Goal: Transaction & Acquisition: Purchase product/service

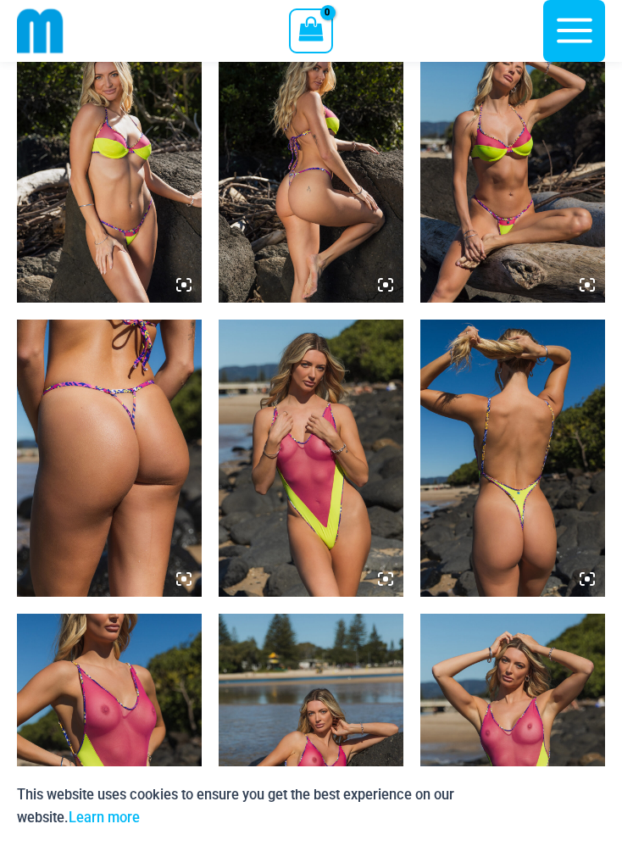
scroll to position [1888, 0]
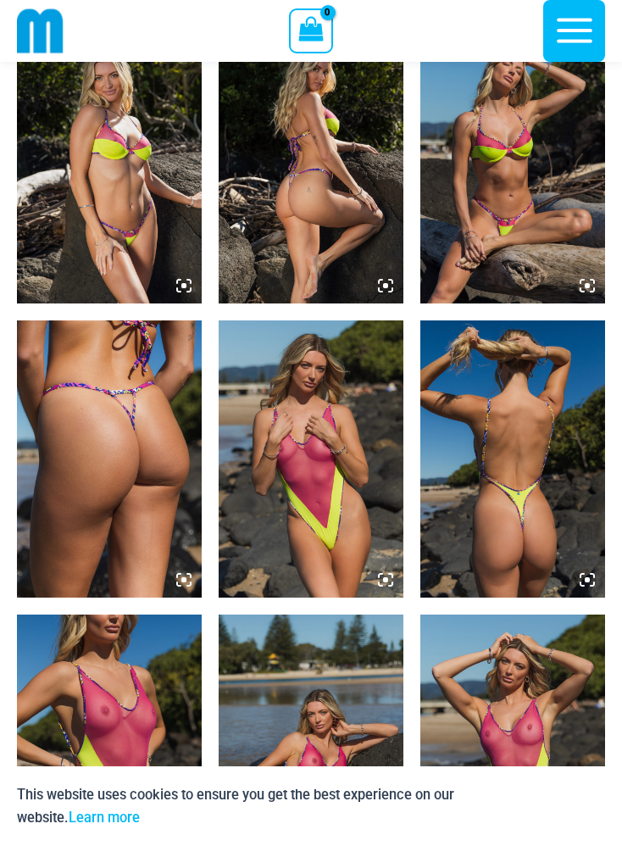
click at [105, 460] on img at bounding box center [109, 459] width 185 height 277
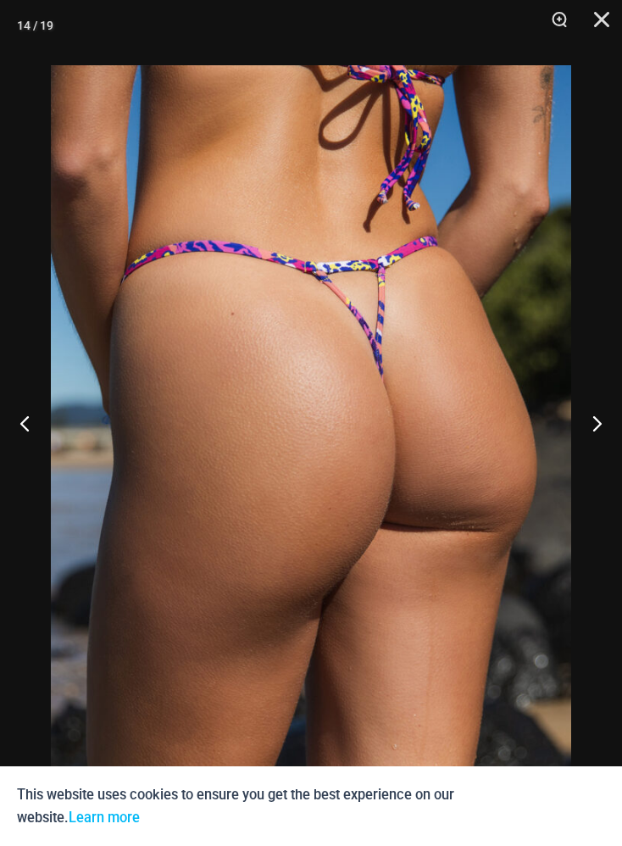
click at [591, 457] on button "Next" at bounding box center [591, 423] width 64 height 85
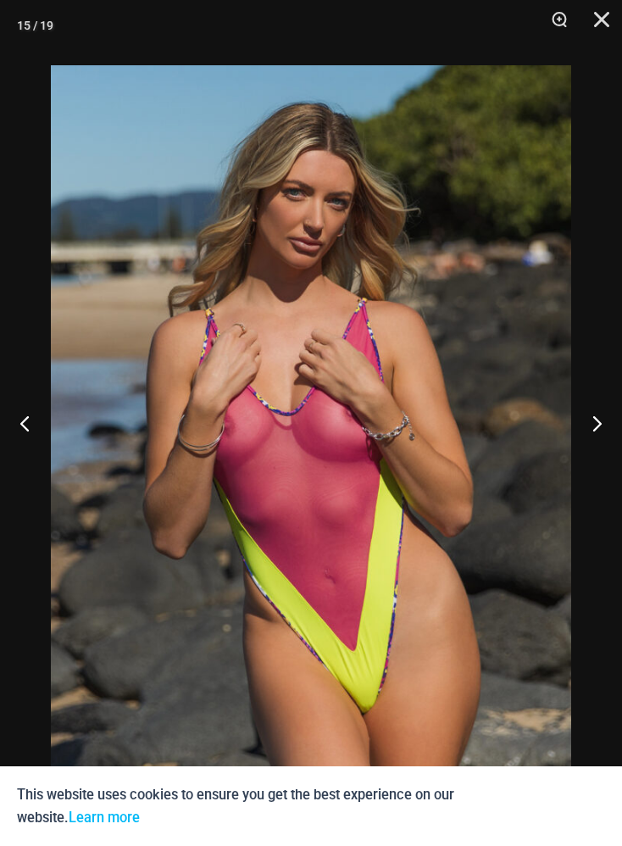
click at [592, 455] on button "Next" at bounding box center [591, 423] width 64 height 85
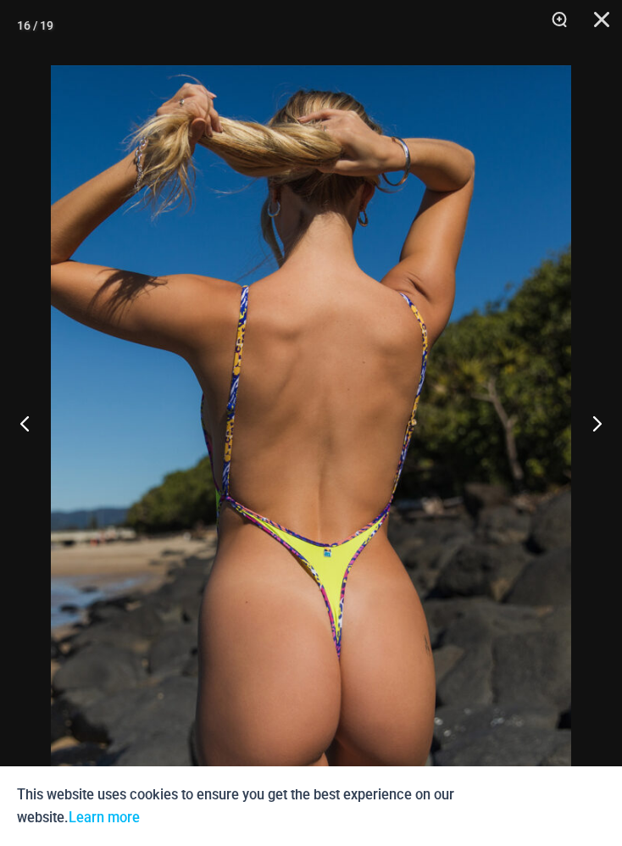
click at [594, 466] on button "Next" at bounding box center [591, 423] width 64 height 85
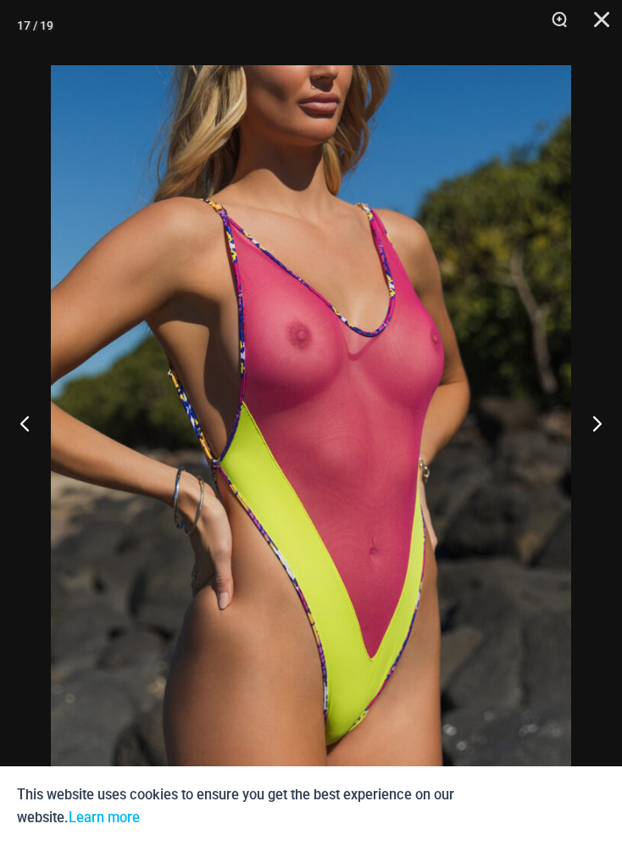
click at [592, 457] on button "Next" at bounding box center [591, 423] width 64 height 85
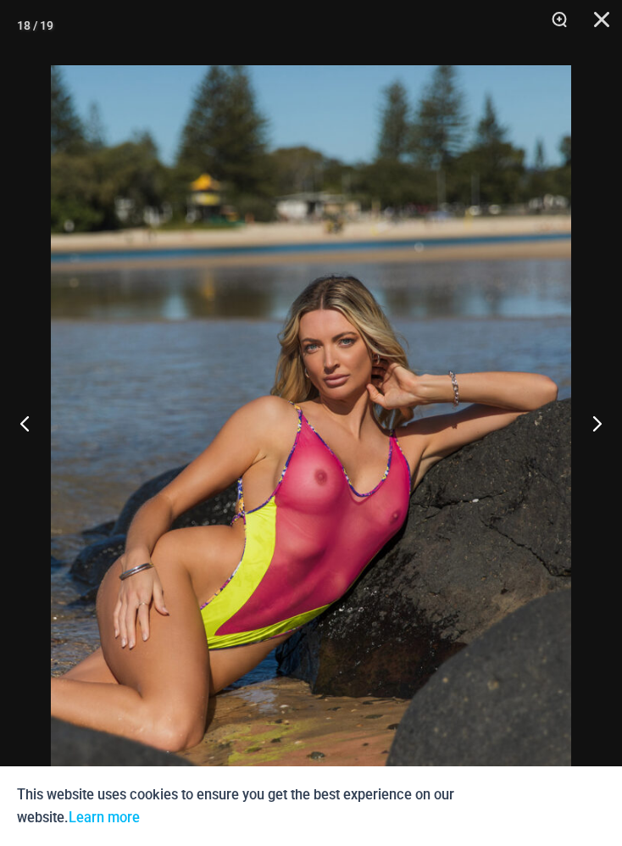
click at [605, 455] on button "Next" at bounding box center [591, 423] width 64 height 85
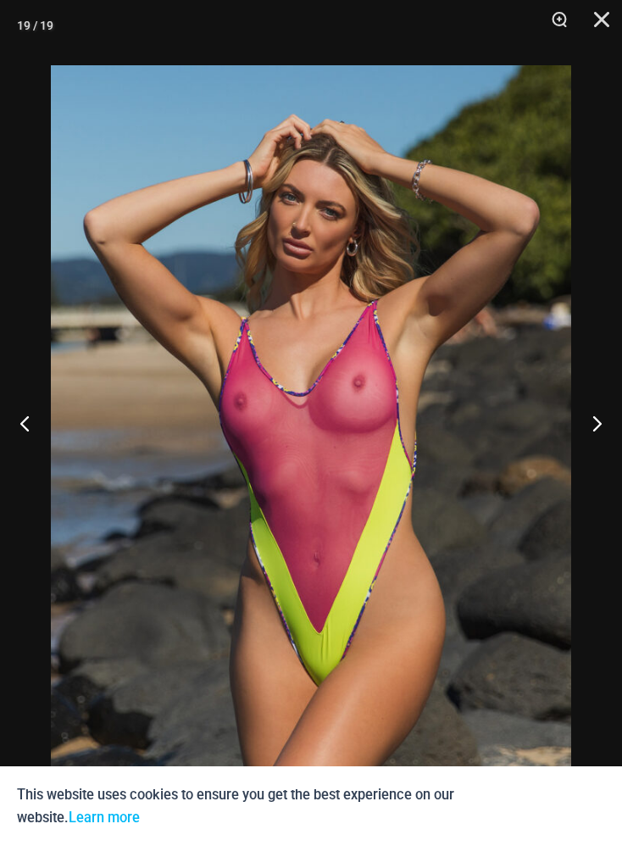
click at [598, 463] on button "Next" at bounding box center [591, 423] width 64 height 85
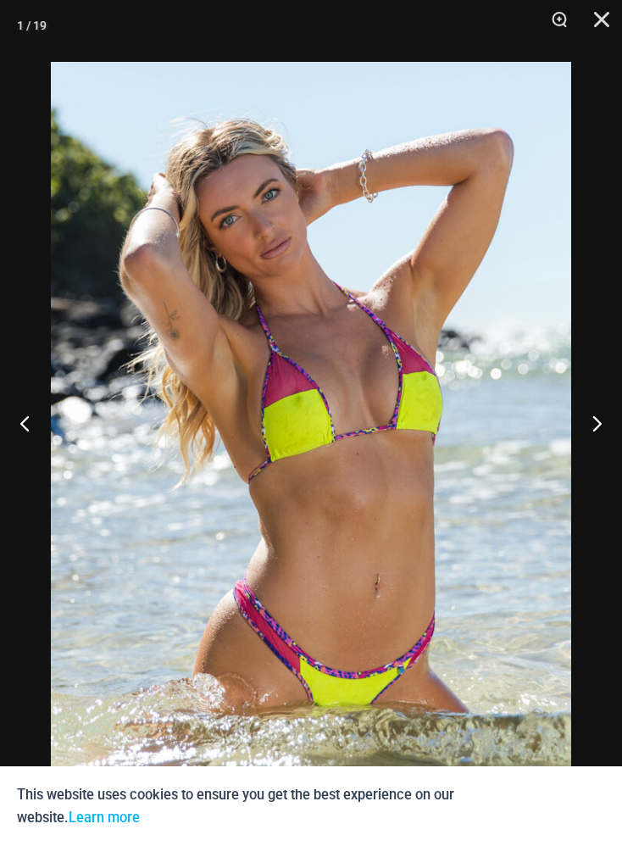
click at [608, 464] on button "Next" at bounding box center [591, 423] width 64 height 85
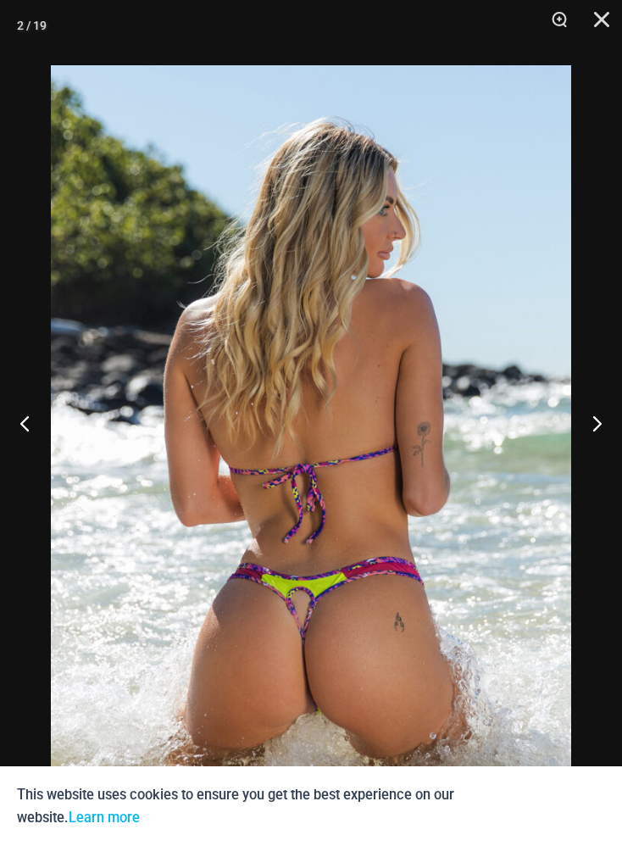
click at [591, 466] on button "Next" at bounding box center [591, 423] width 64 height 85
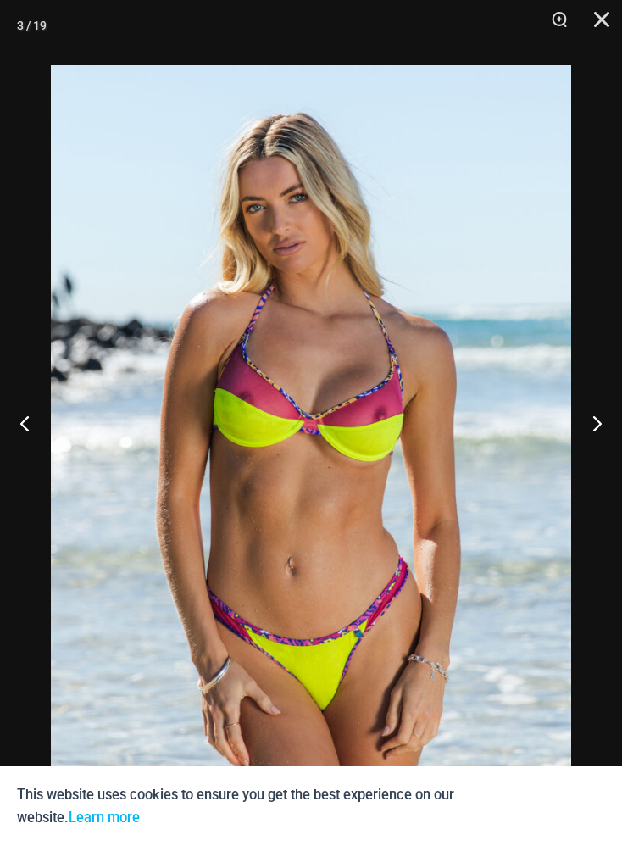
click at [42, 466] on button "Previous" at bounding box center [32, 423] width 64 height 85
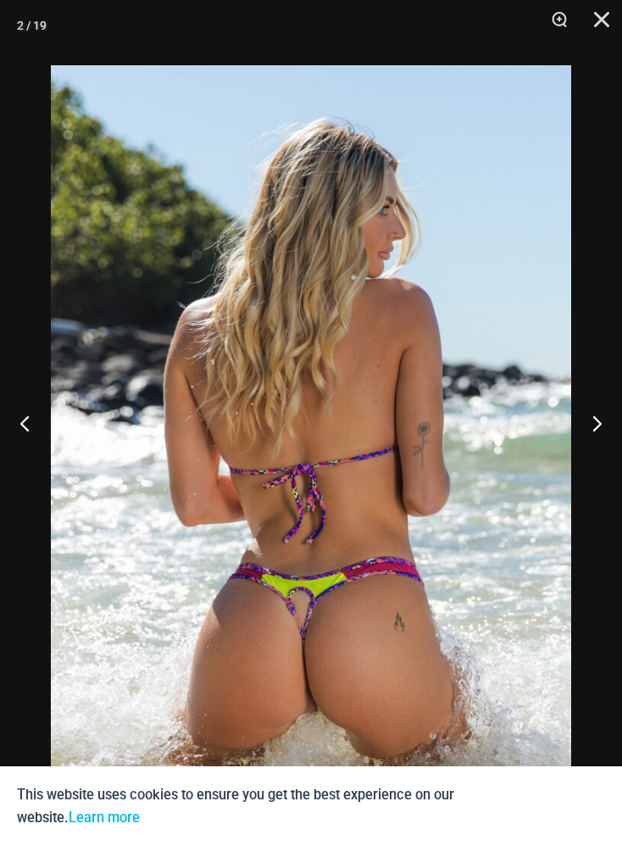
click at [356, 675] on img at bounding box center [311, 455] width 521 height 781
click at [343, 688] on img at bounding box center [311, 455] width 521 height 781
click at [379, 664] on img at bounding box center [311, 455] width 521 height 781
click at [584, 466] on button "Next" at bounding box center [591, 423] width 64 height 85
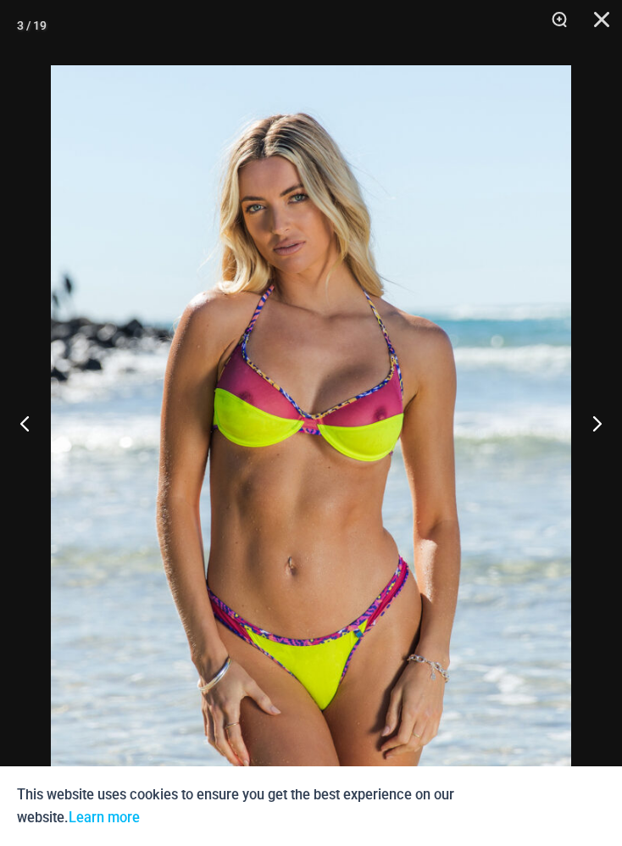
click at [604, 462] on button "Next" at bounding box center [591, 423] width 64 height 85
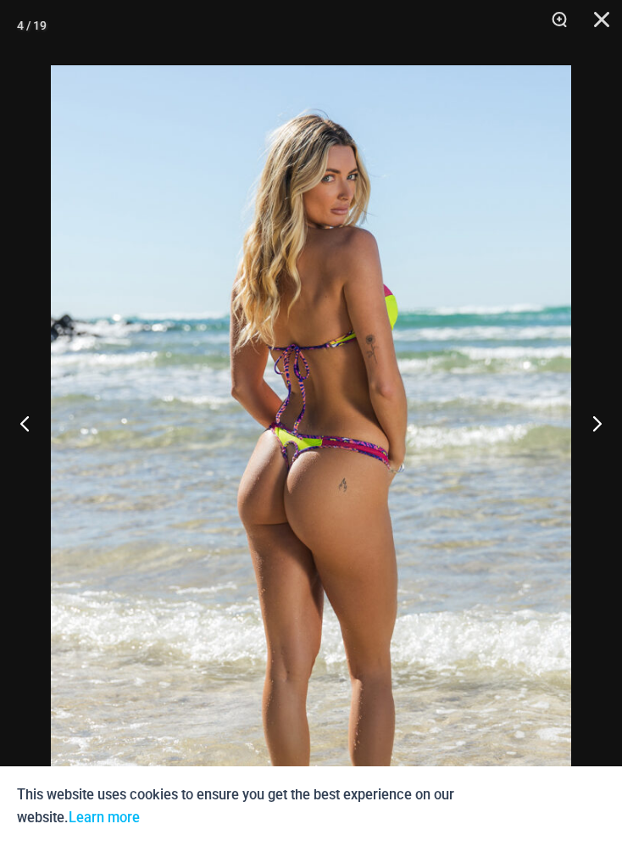
click at [591, 460] on button "Next" at bounding box center [591, 423] width 64 height 85
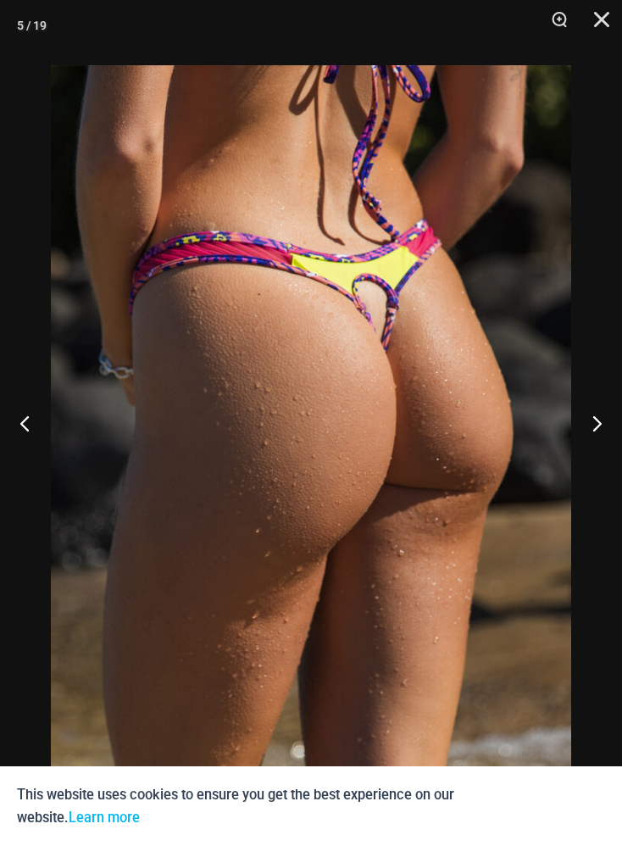
click at [592, 466] on button "Next" at bounding box center [591, 423] width 64 height 85
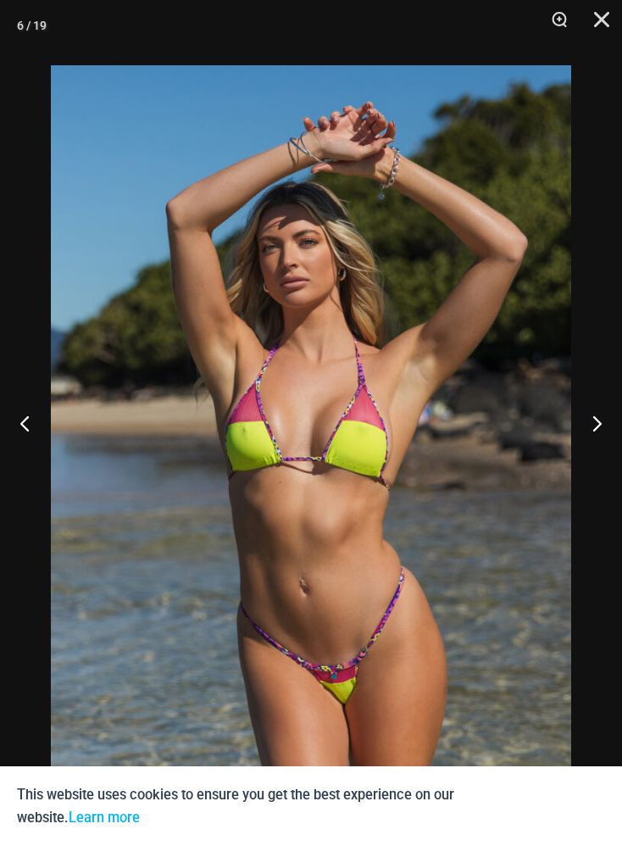
click at [600, 466] on button "Next" at bounding box center [591, 423] width 64 height 85
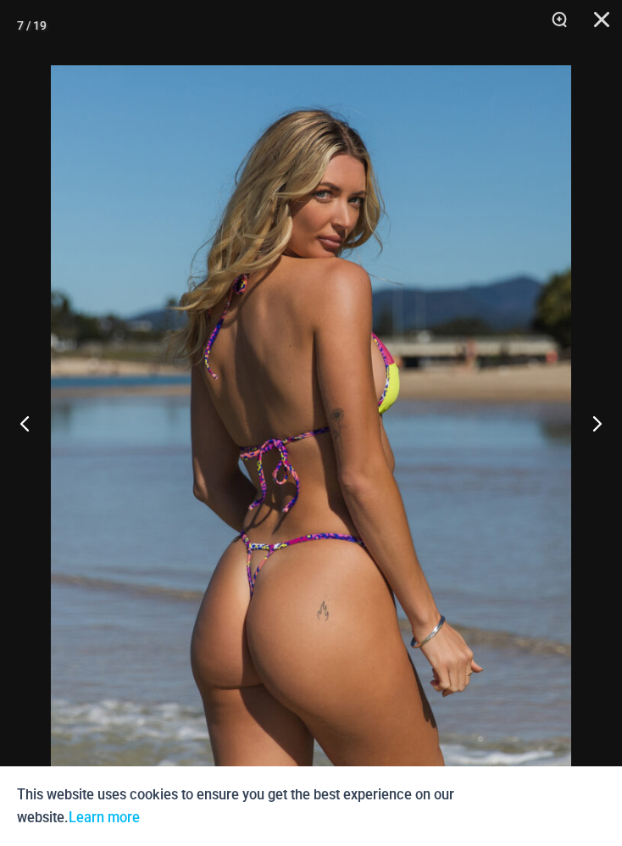
click at [608, 466] on button "Next" at bounding box center [591, 423] width 64 height 85
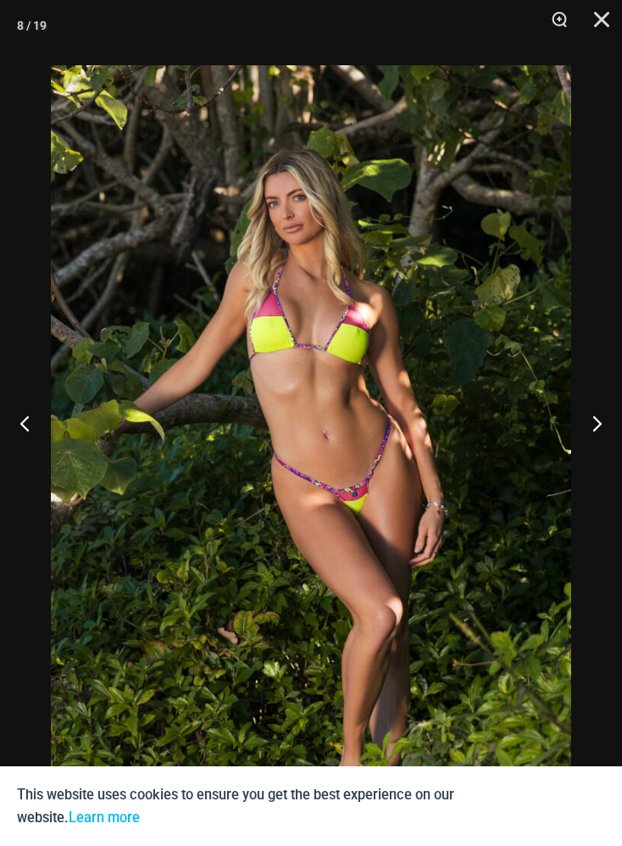
click at [613, 462] on button "Next" at bounding box center [591, 423] width 64 height 85
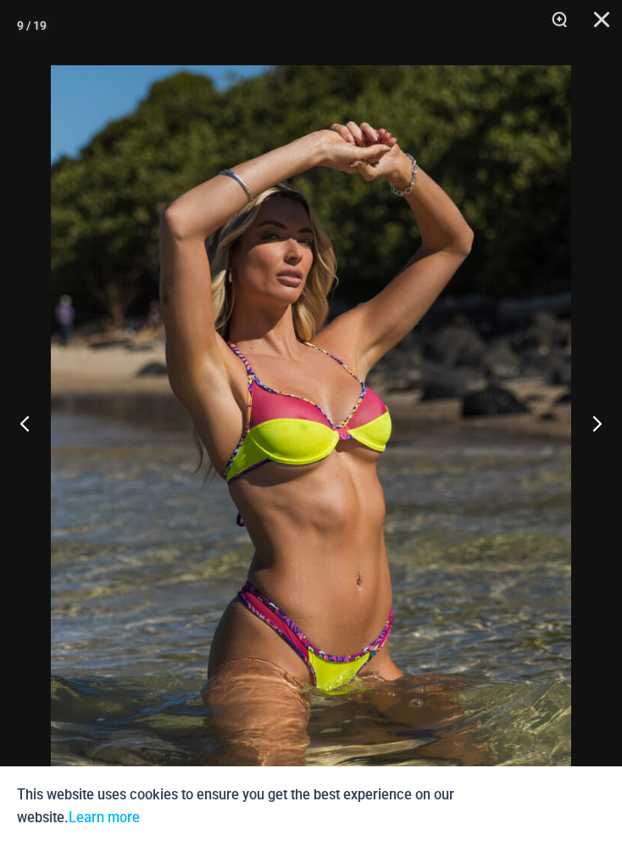
click at [611, 457] on button "Next" at bounding box center [591, 423] width 64 height 85
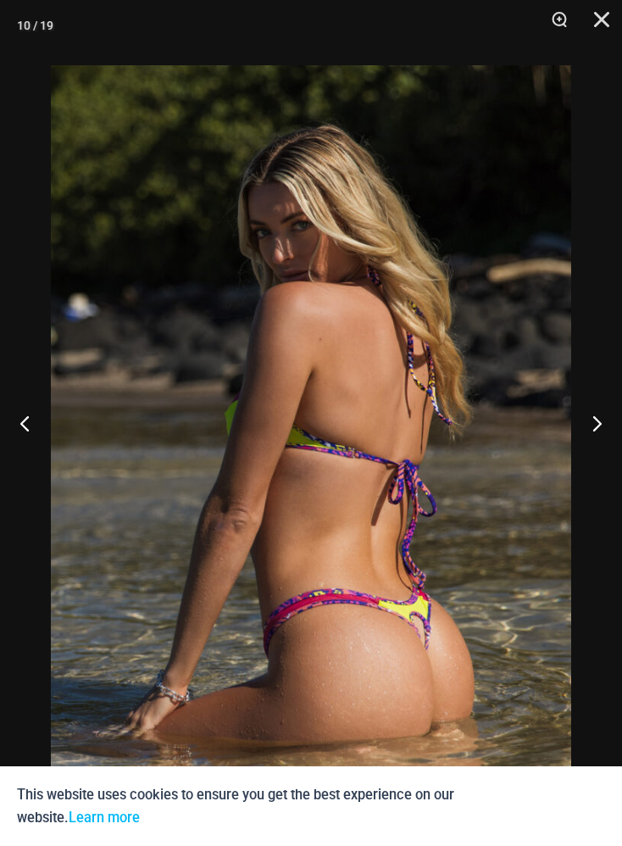
click at [610, 459] on button "Next" at bounding box center [591, 423] width 64 height 85
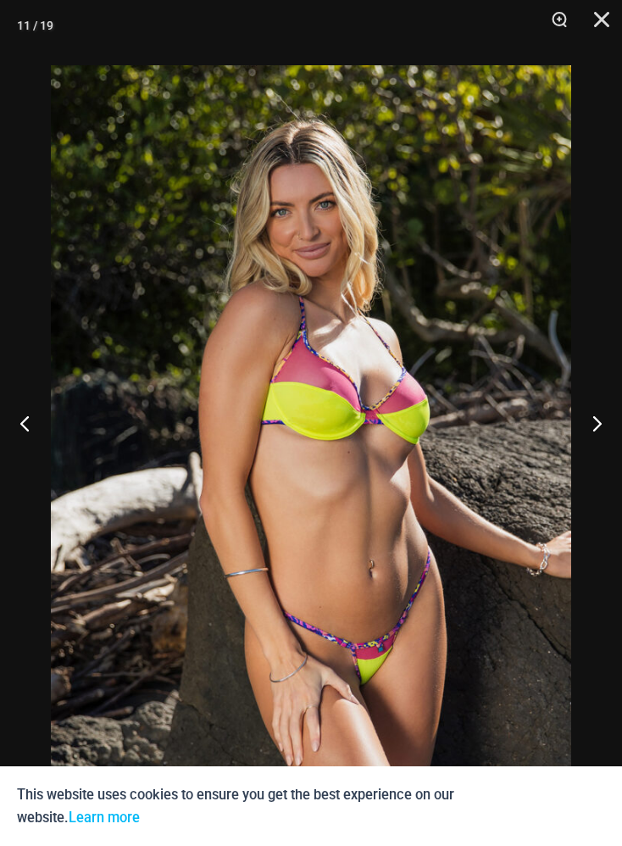
click at [611, 456] on button "Next" at bounding box center [591, 423] width 64 height 85
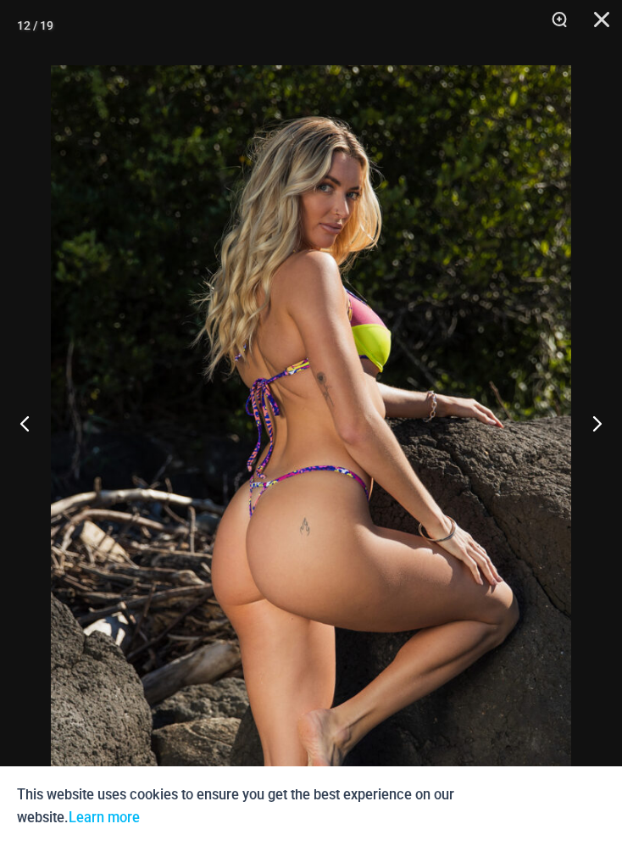
click at [610, 453] on button "Next" at bounding box center [591, 423] width 64 height 85
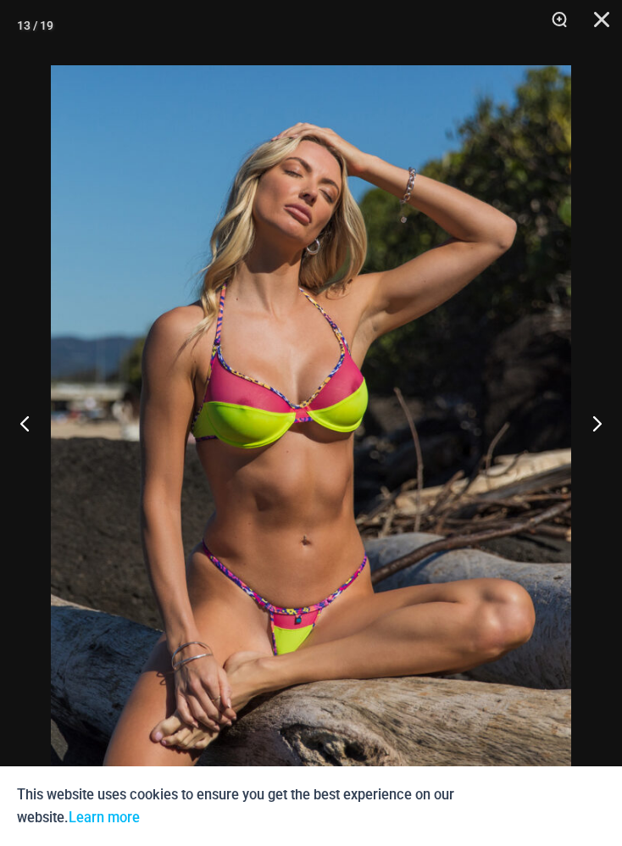
click at [610, 450] on button "Next" at bounding box center [591, 423] width 64 height 85
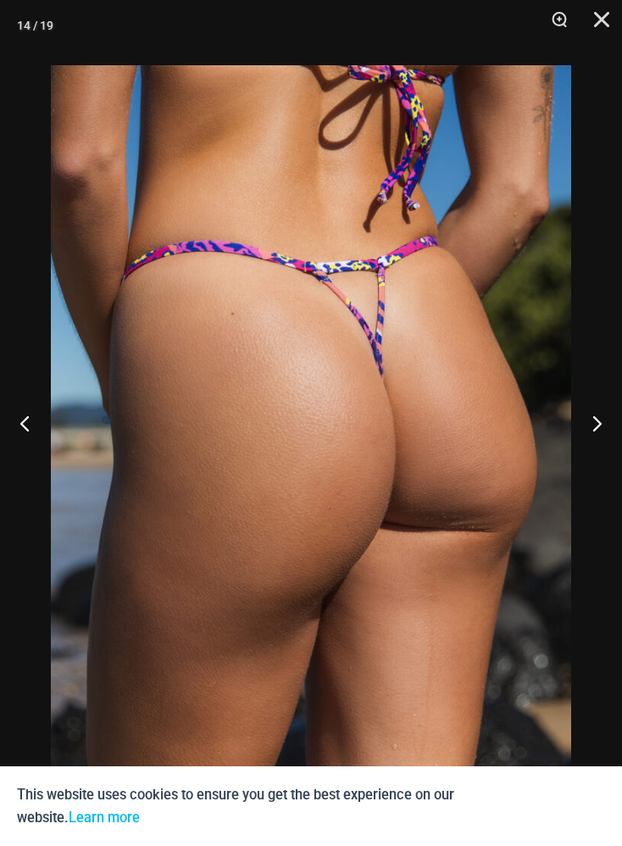
click at [611, 456] on button "Next" at bounding box center [591, 423] width 64 height 85
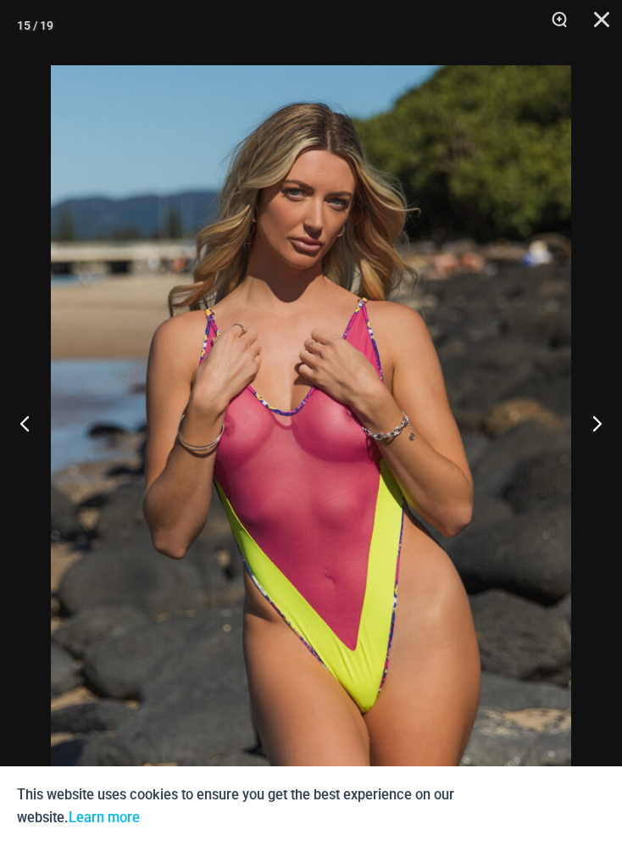
click at [616, 455] on button "Next" at bounding box center [591, 423] width 64 height 85
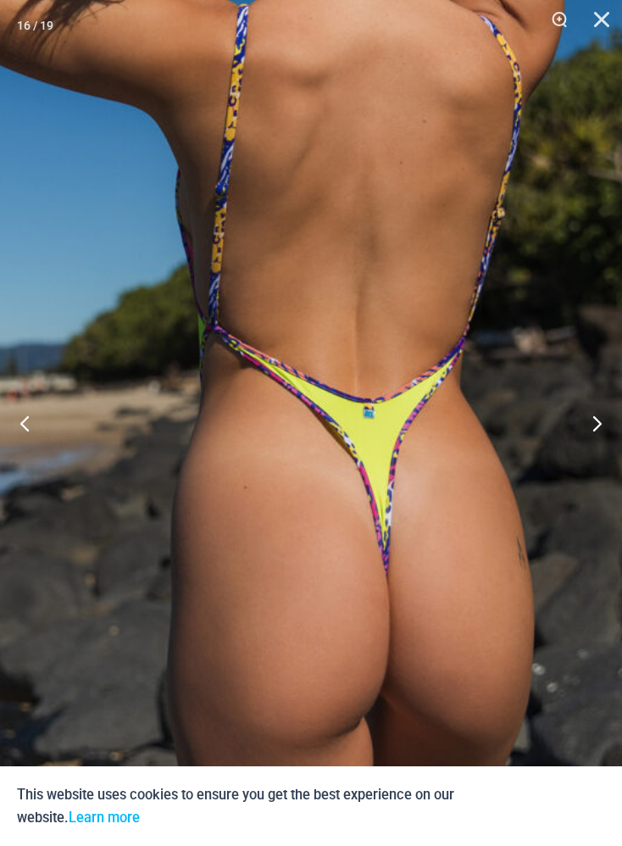
click at [607, 450] on button "Next" at bounding box center [591, 423] width 64 height 85
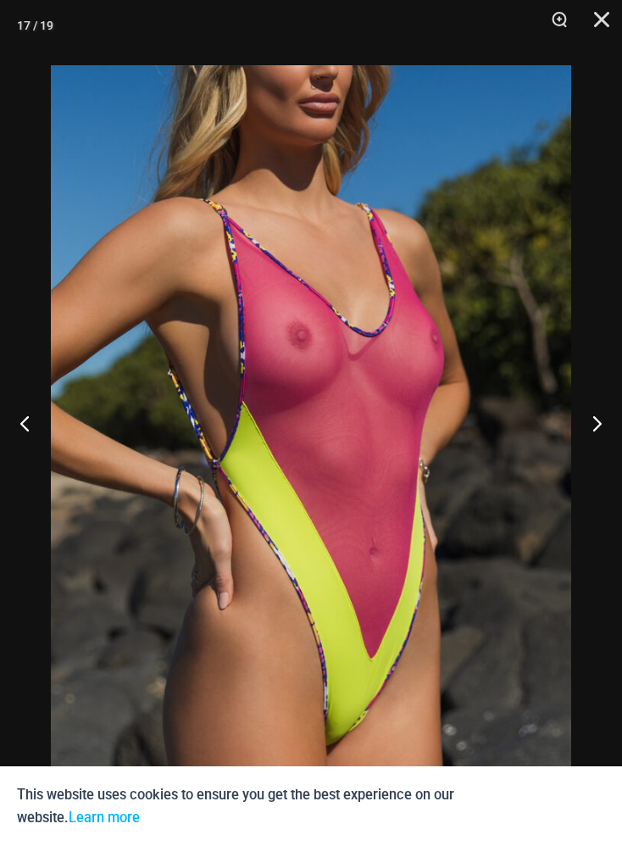
click at [591, 466] on button "Next" at bounding box center [591, 423] width 64 height 85
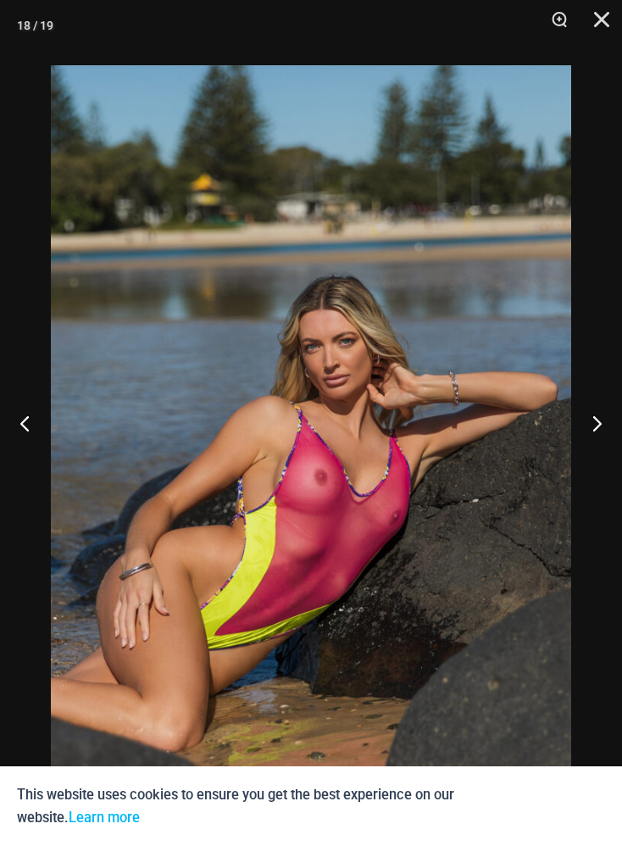
click at [595, 20] on button "Close" at bounding box center [596, 25] width 42 height 51
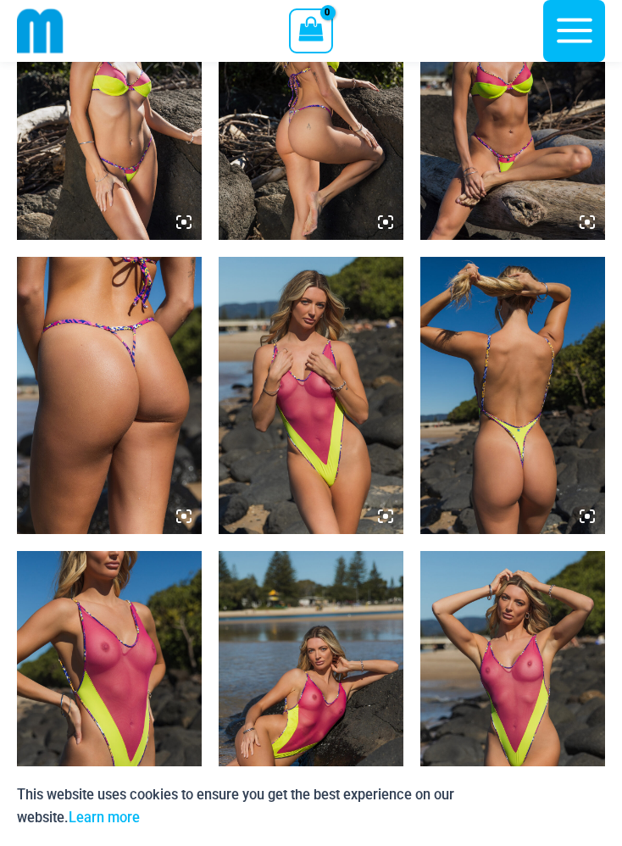
scroll to position [1953, 0]
